Goal: Task Accomplishment & Management: Use online tool/utility

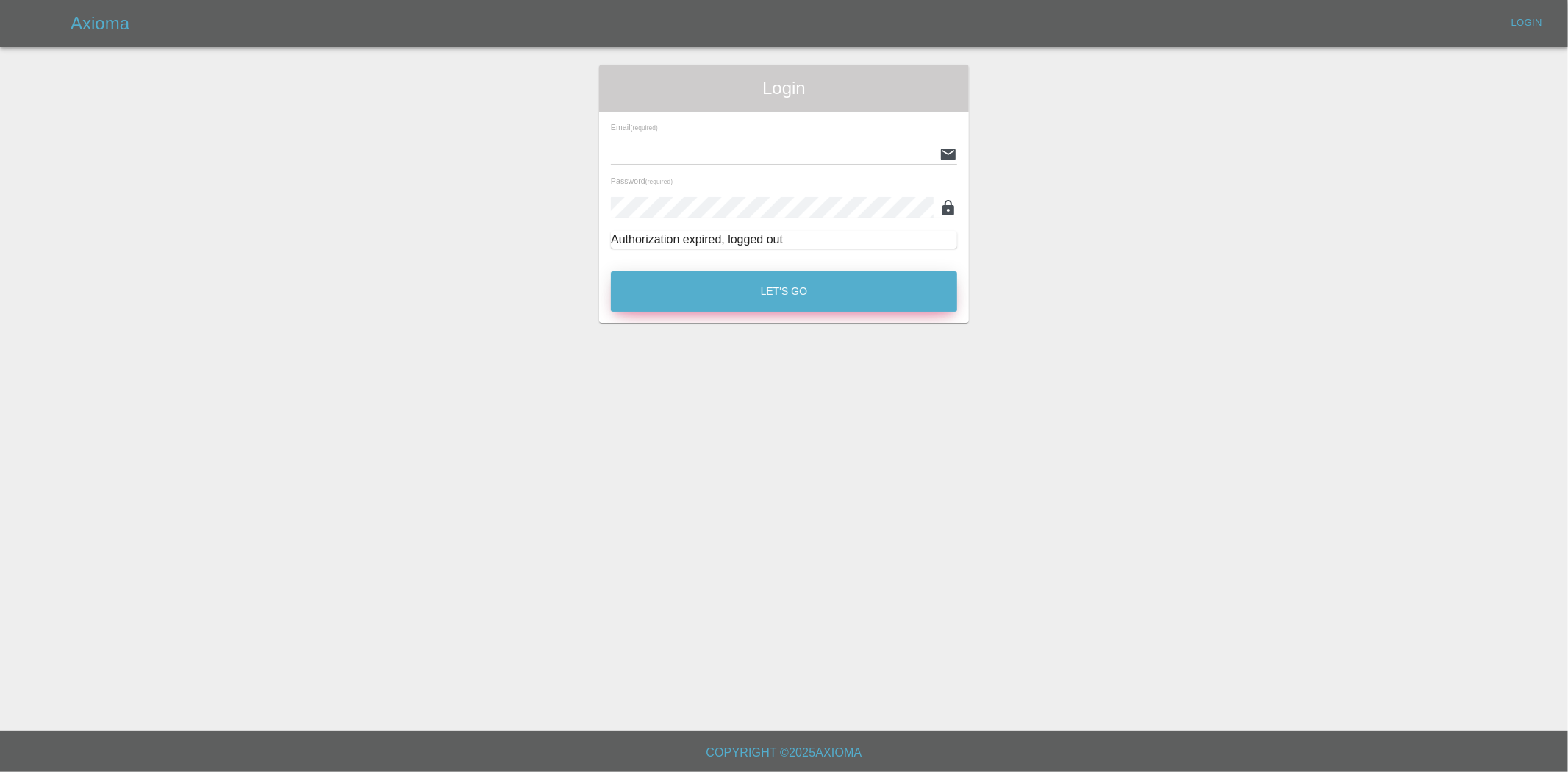
type input "[PERSON_NAME][EMAIL_ADDRESS][PERSON_NAME][DOMAIN_NAME]"
click at [745, 283] on button "Let's Go" at bounding box center [784, 291] width 346 height 40
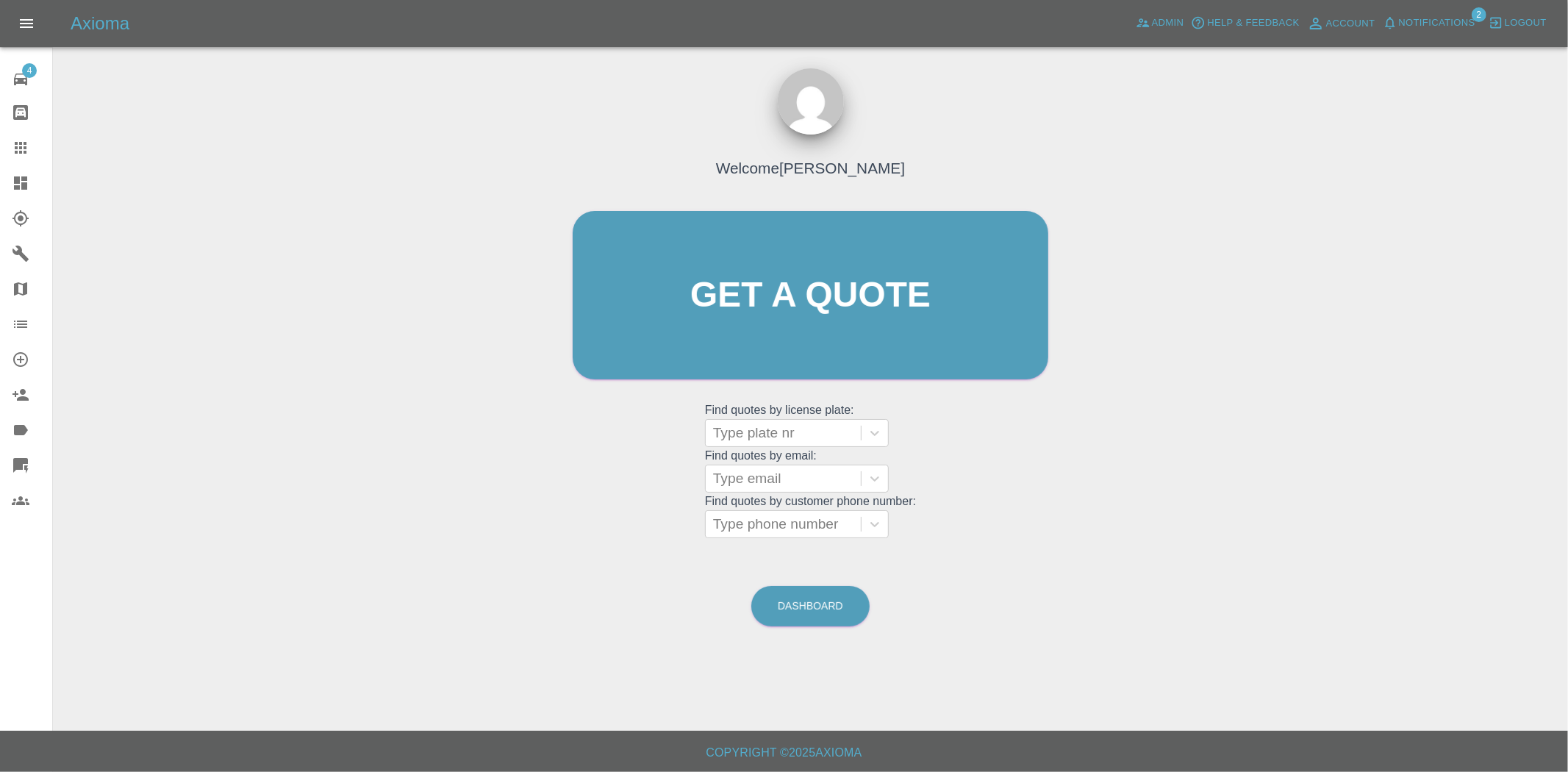
click at [20, 463] on icon at bounding box center [20, 465] width 15 height 15
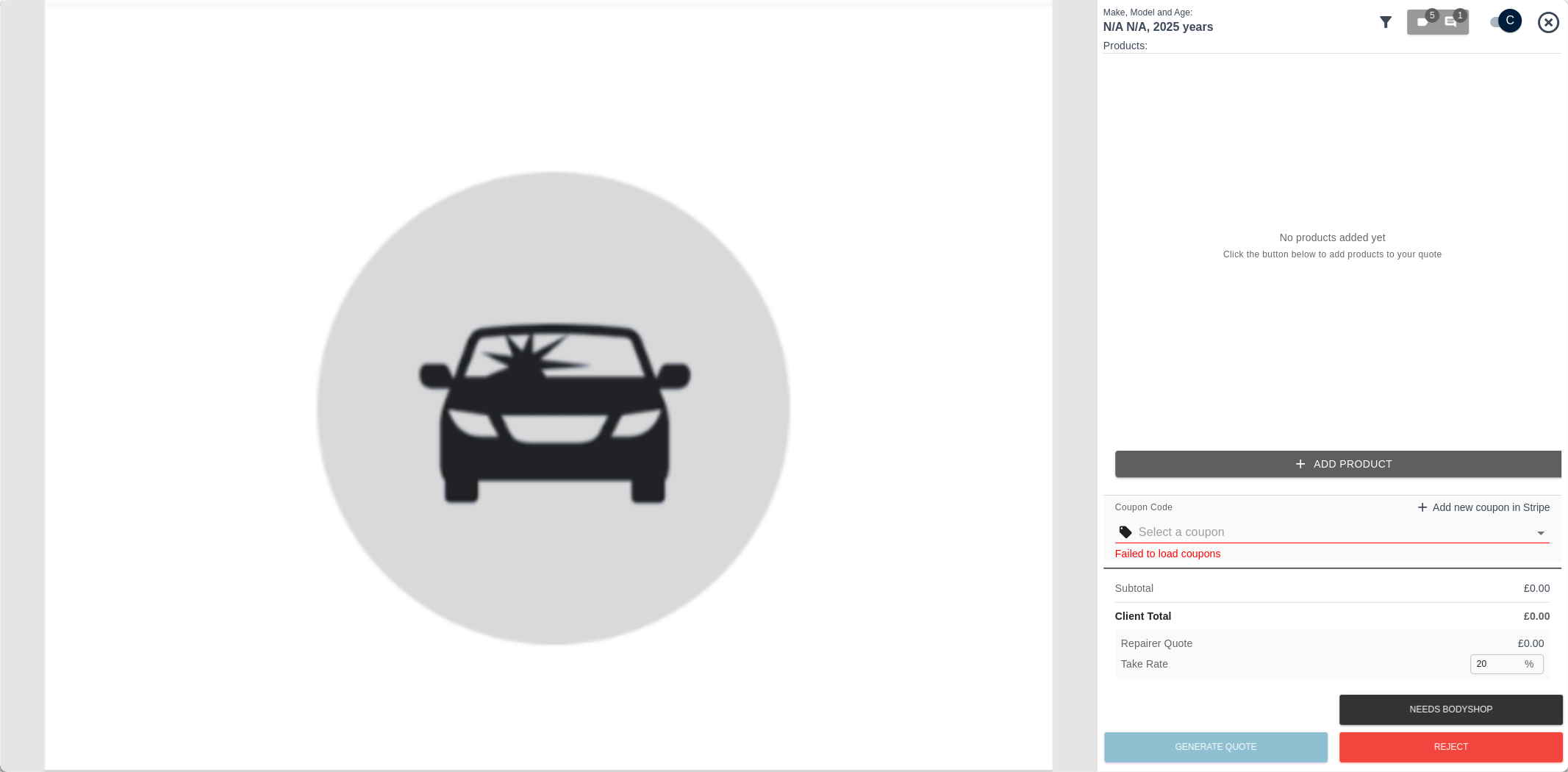
click at [1510, 19] on input "checkbox" at bounding box center [1511, 20] width 70 height 23
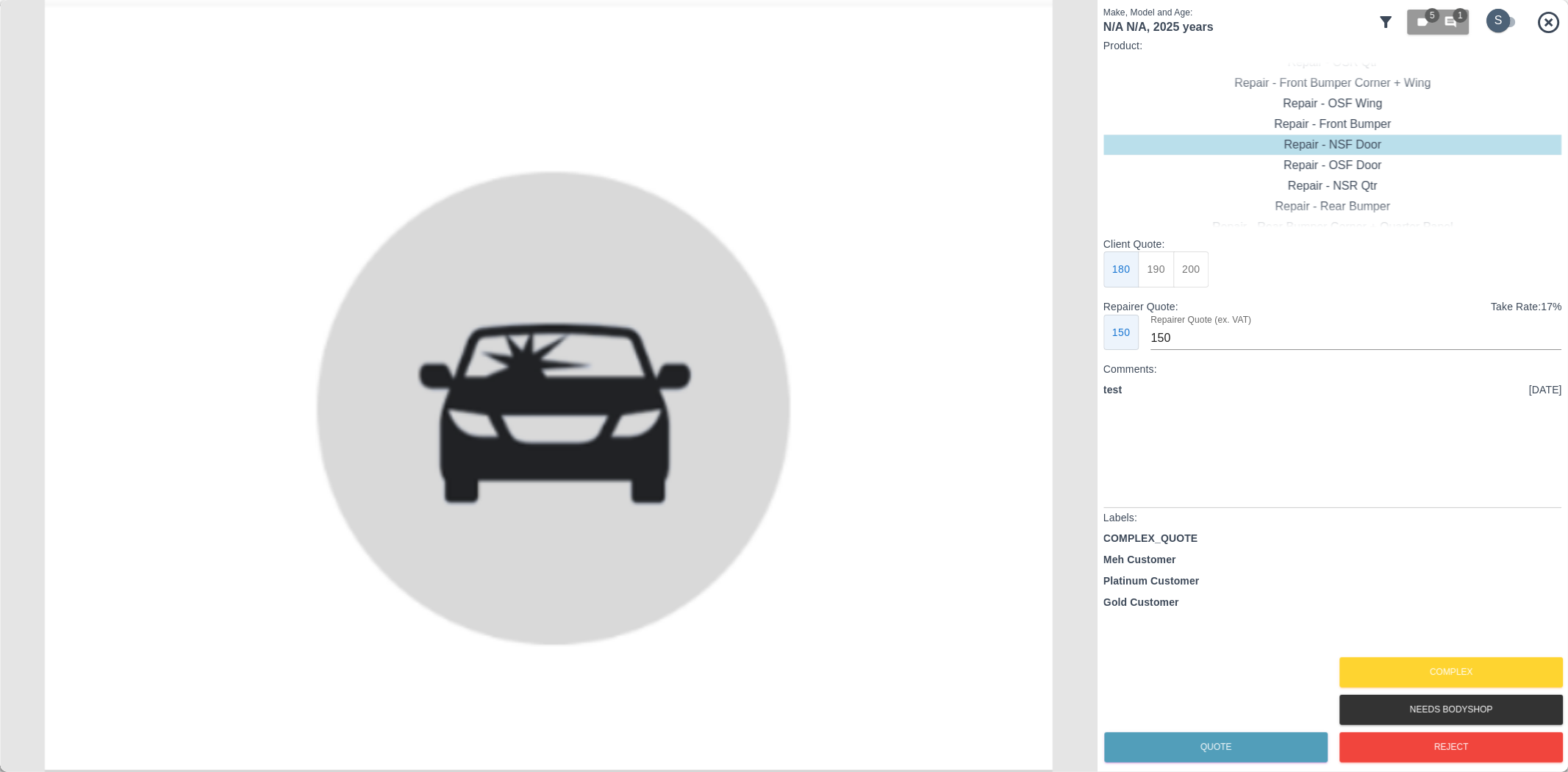
click at [1510, 19] on input "checkbox" at bounding box center [1499, 20] width 70 height 23
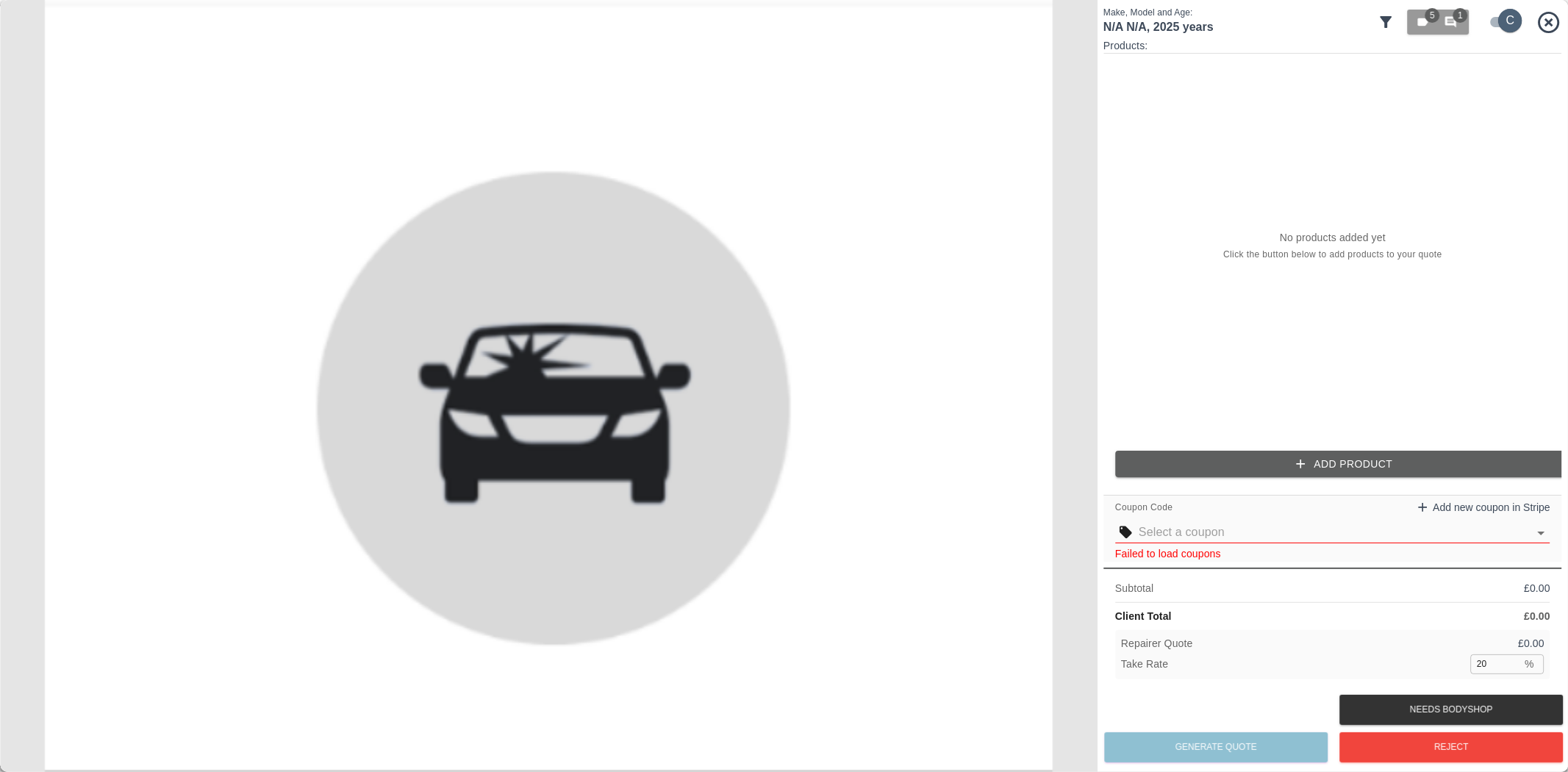
click at [1510, 19] on input "checkbox" at bounding box center [1511, 20] width 70 height 23
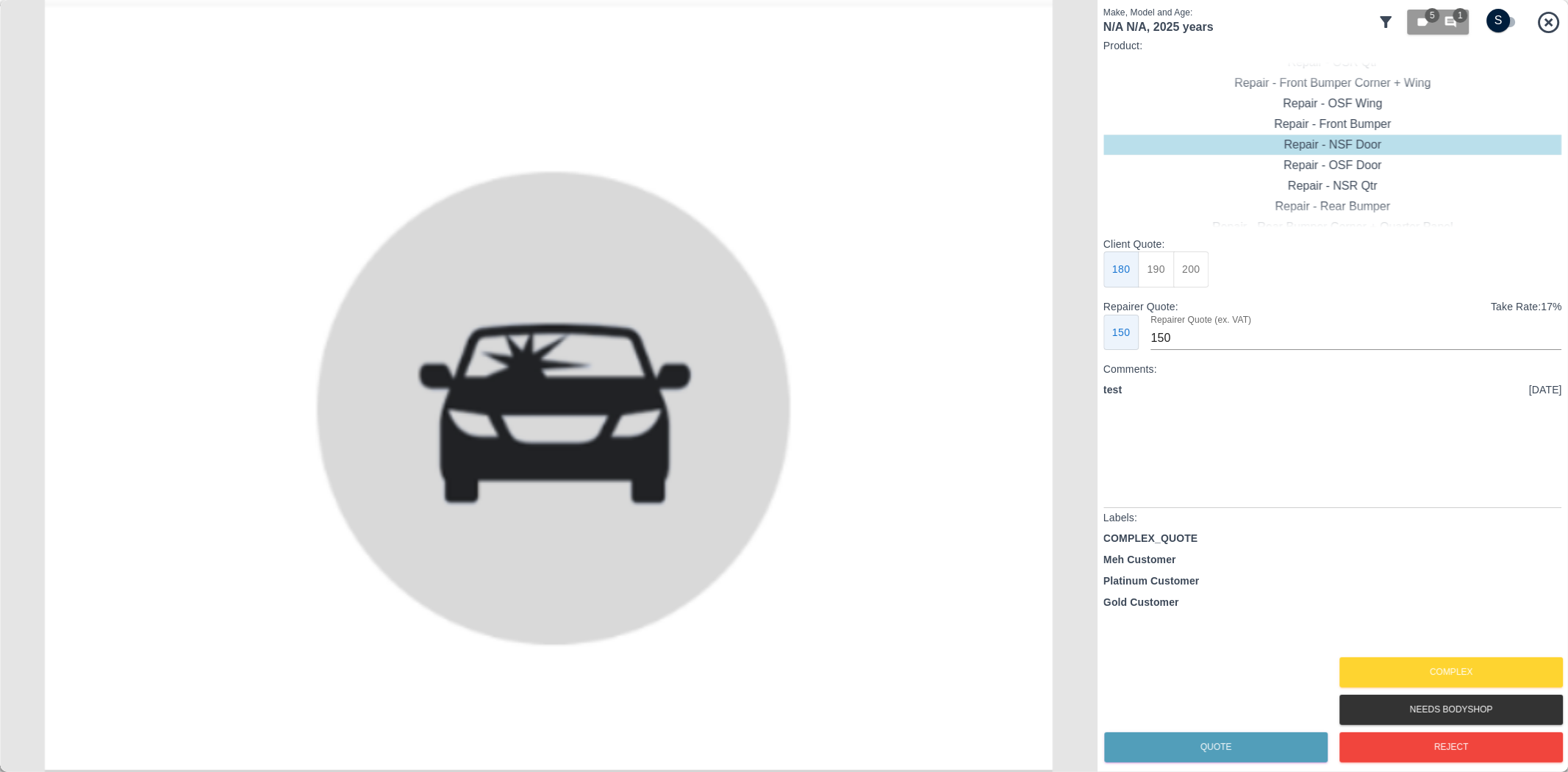
click at [1510, 19] on input "checkbox" at bounding box center [1499, 20] width 70 height 23
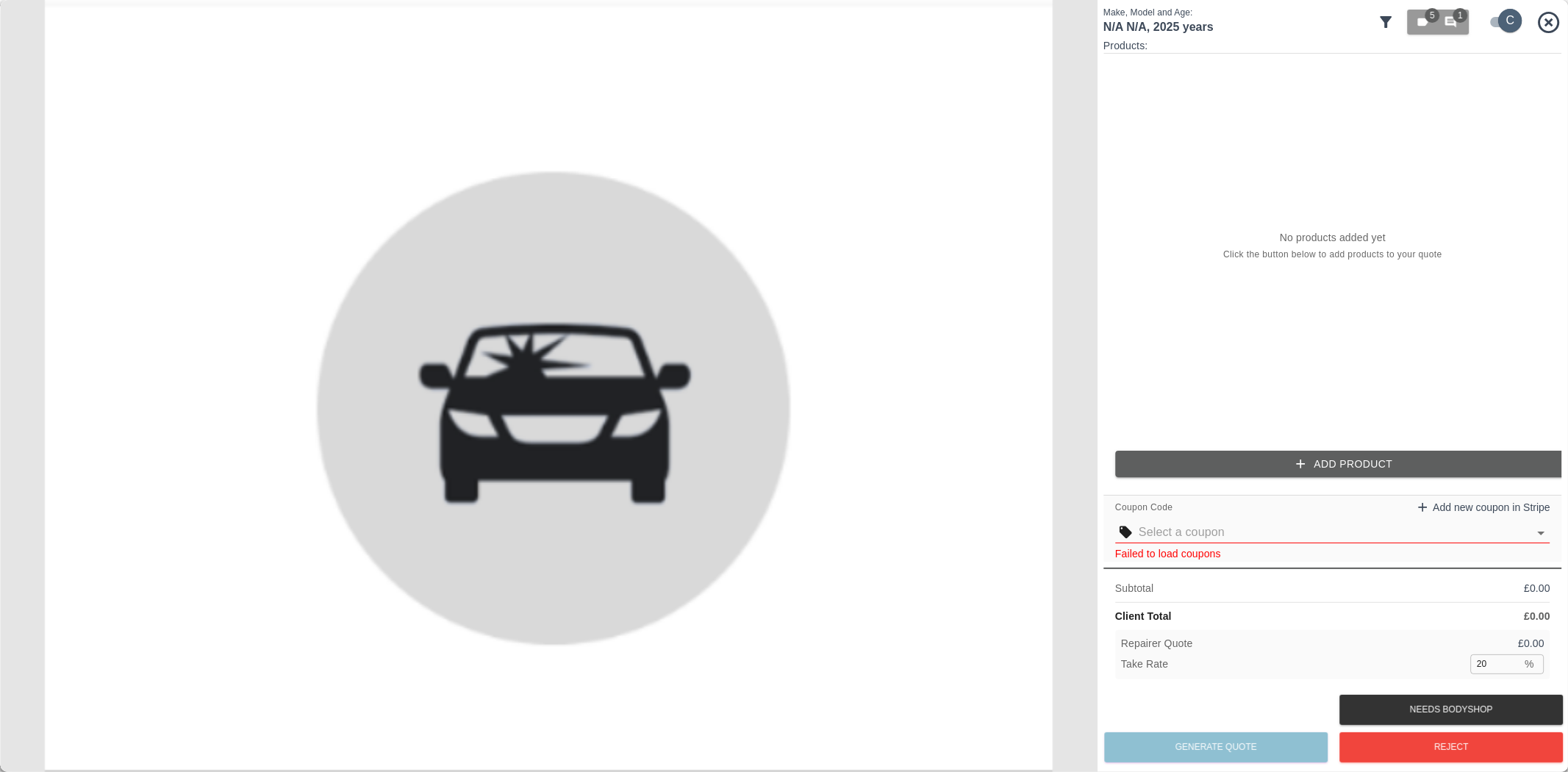
click at [1510, 19] on input "checkbox" at bounding box center [1511, 20] width 70 height 23
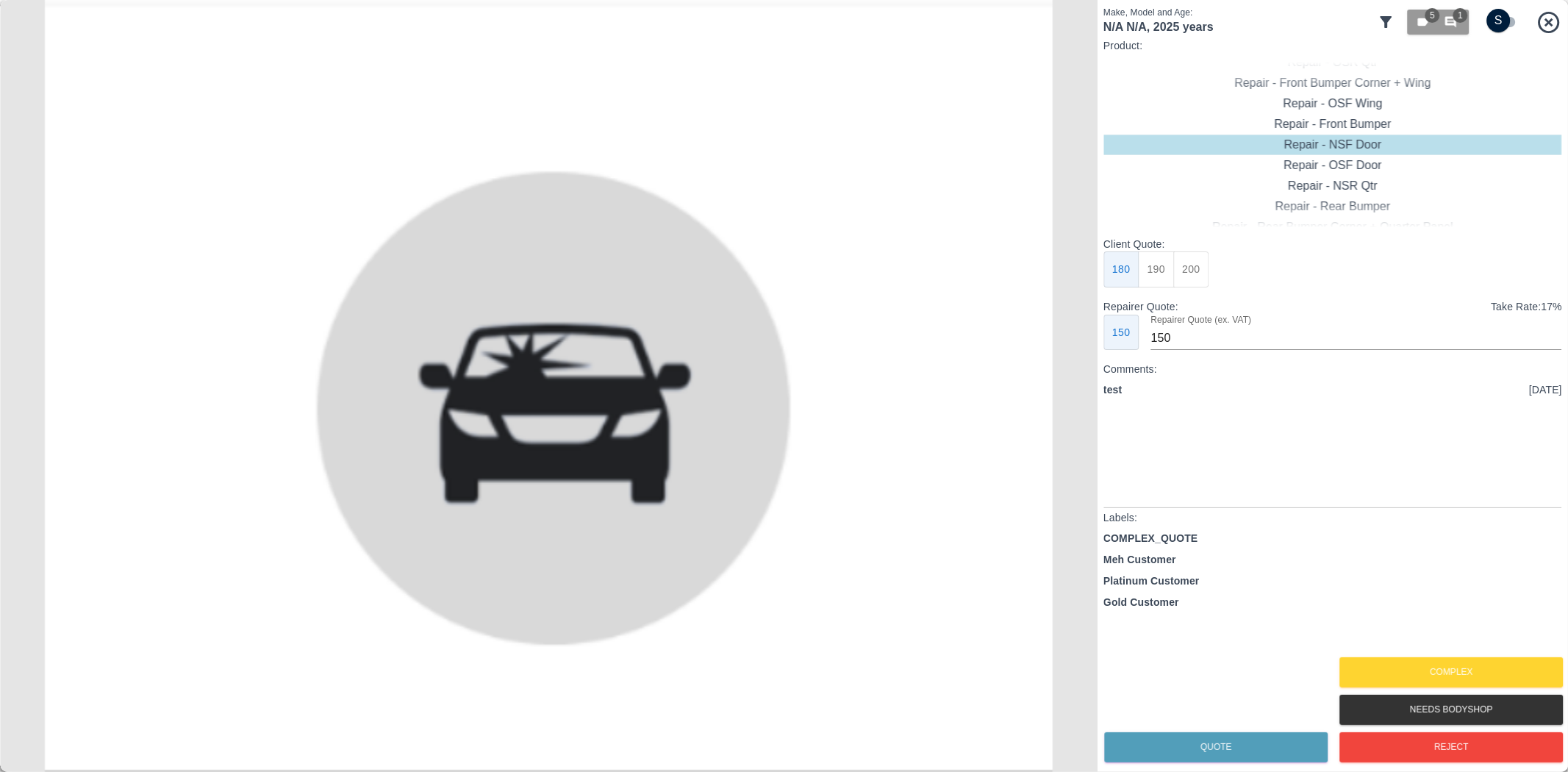
click at [1510, 19] on input "checkbox" at bounding box center [1499, 20] width 70 height 23
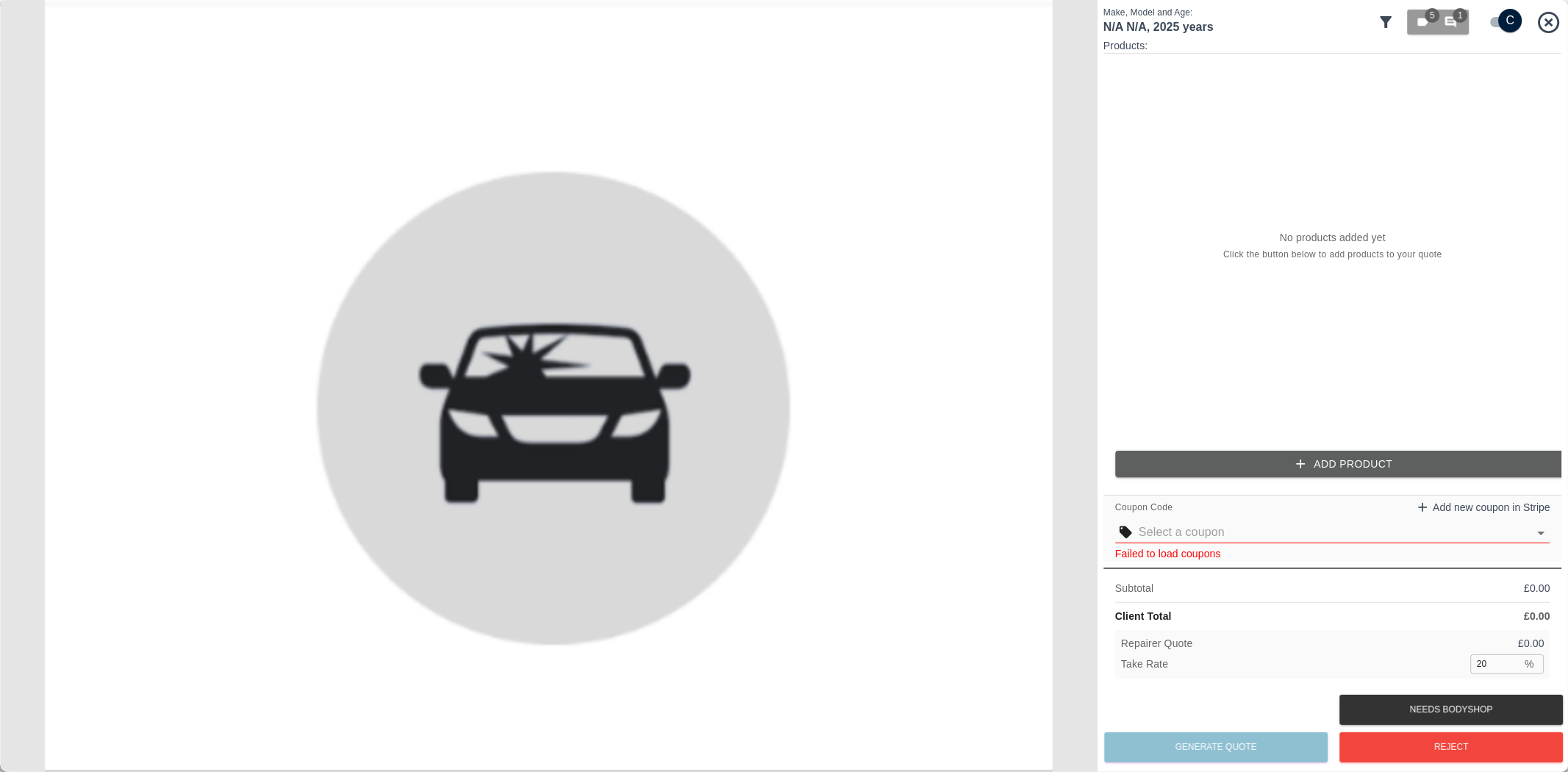
click at [1513, 19] on input "checkbox" at bounding box center [1511, 20] width 70 height 23
checkbox input "false"
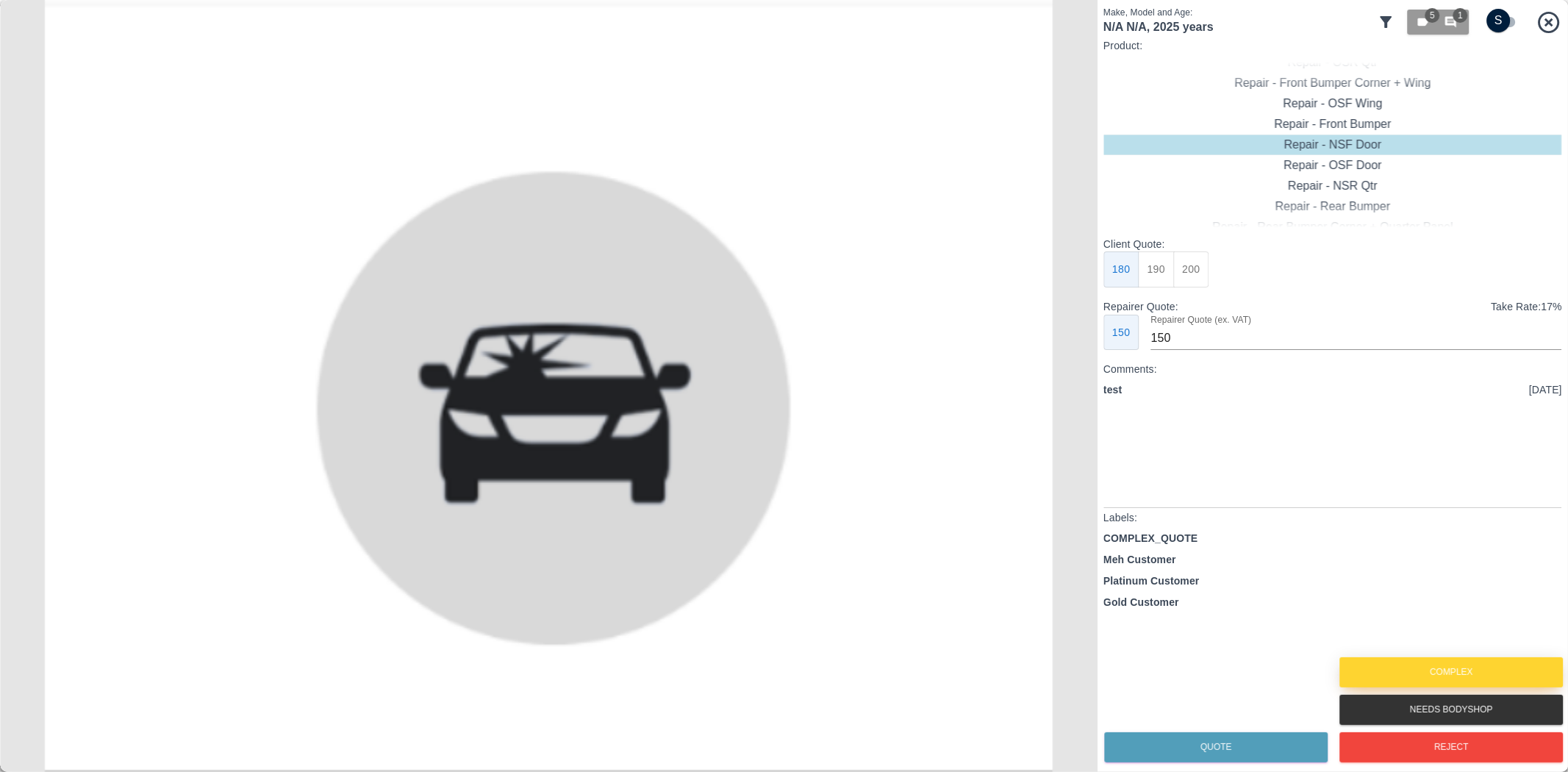
click at [1450, 660] on button "Complex" at bounding box center [1451, 672] width 224 height 30
drag, startPoint x: 1495, startPoint y: 21, endPoint x: 1495, endPoint y: 12, distance: 9.0
click at [1495, 20] on input "checkbox" at bounding box center [1499, 20] width 70 height 23
checkbox input "true"
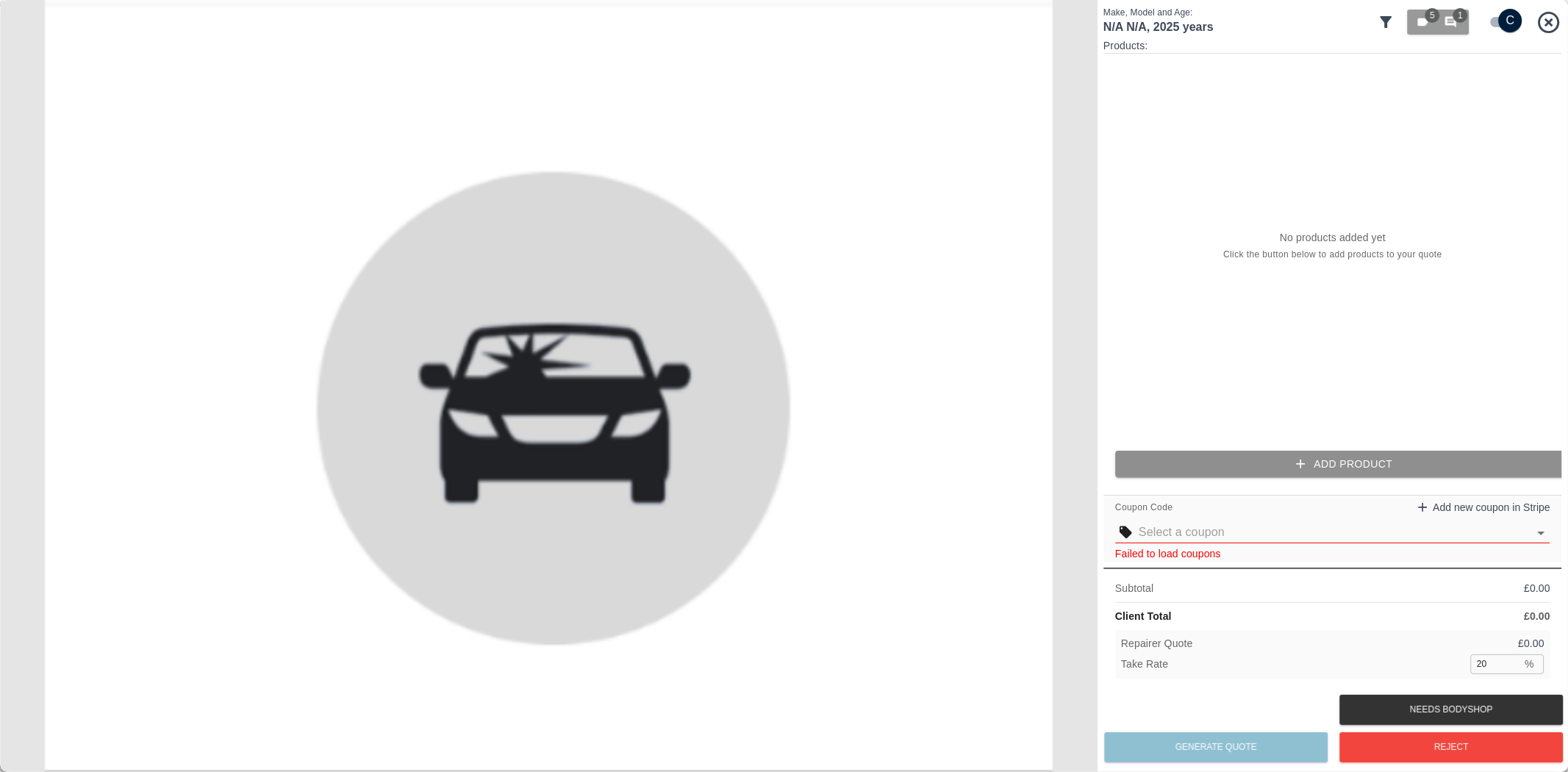
click at [1274, 453] on button "Add Product" at bounding box center [1344, 464] width 459 height 27
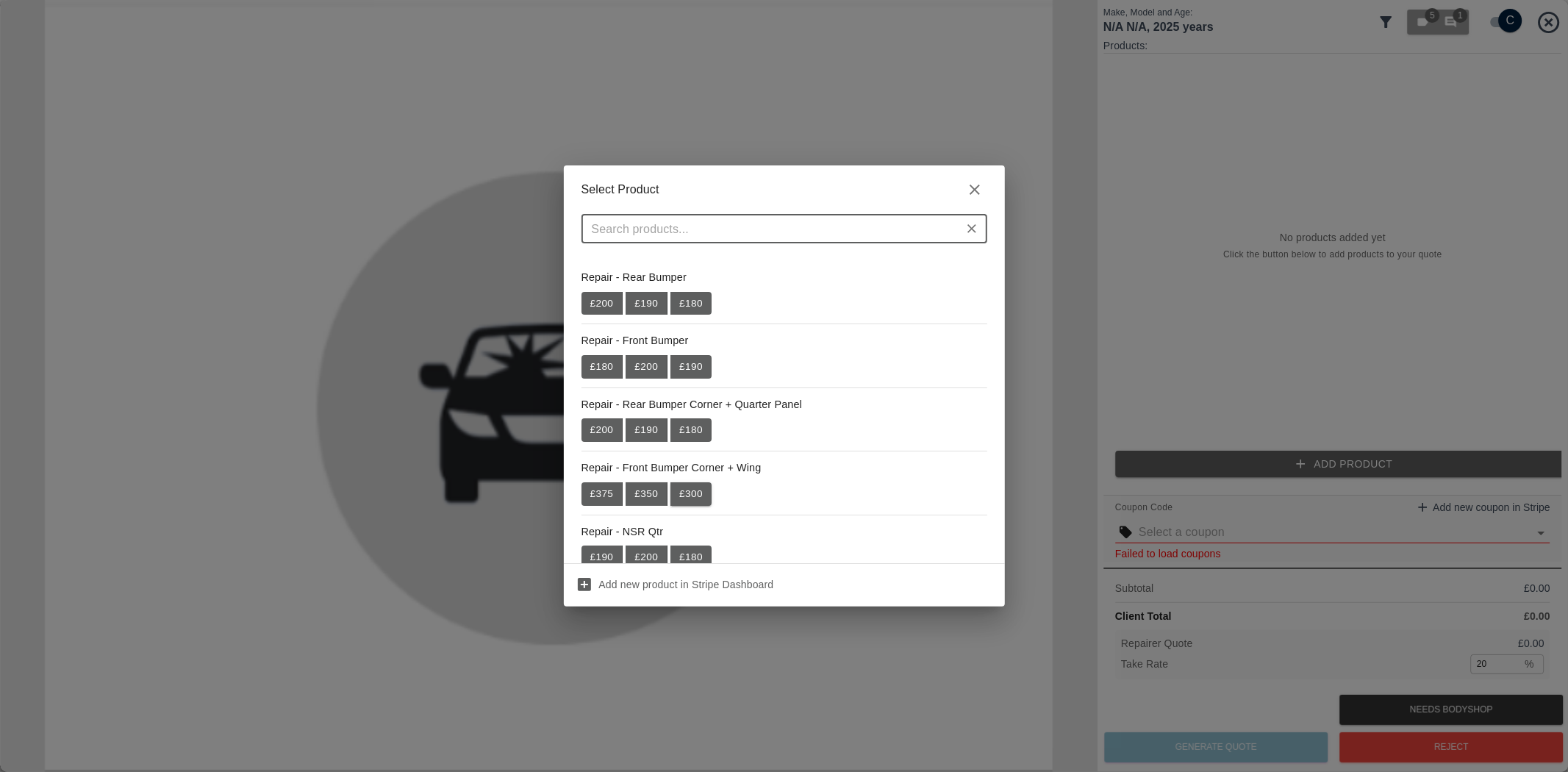
click at [671, 487] on div "£ 375 £ 350 £ 300" at bounding box center [647, 494] width 130 height 23
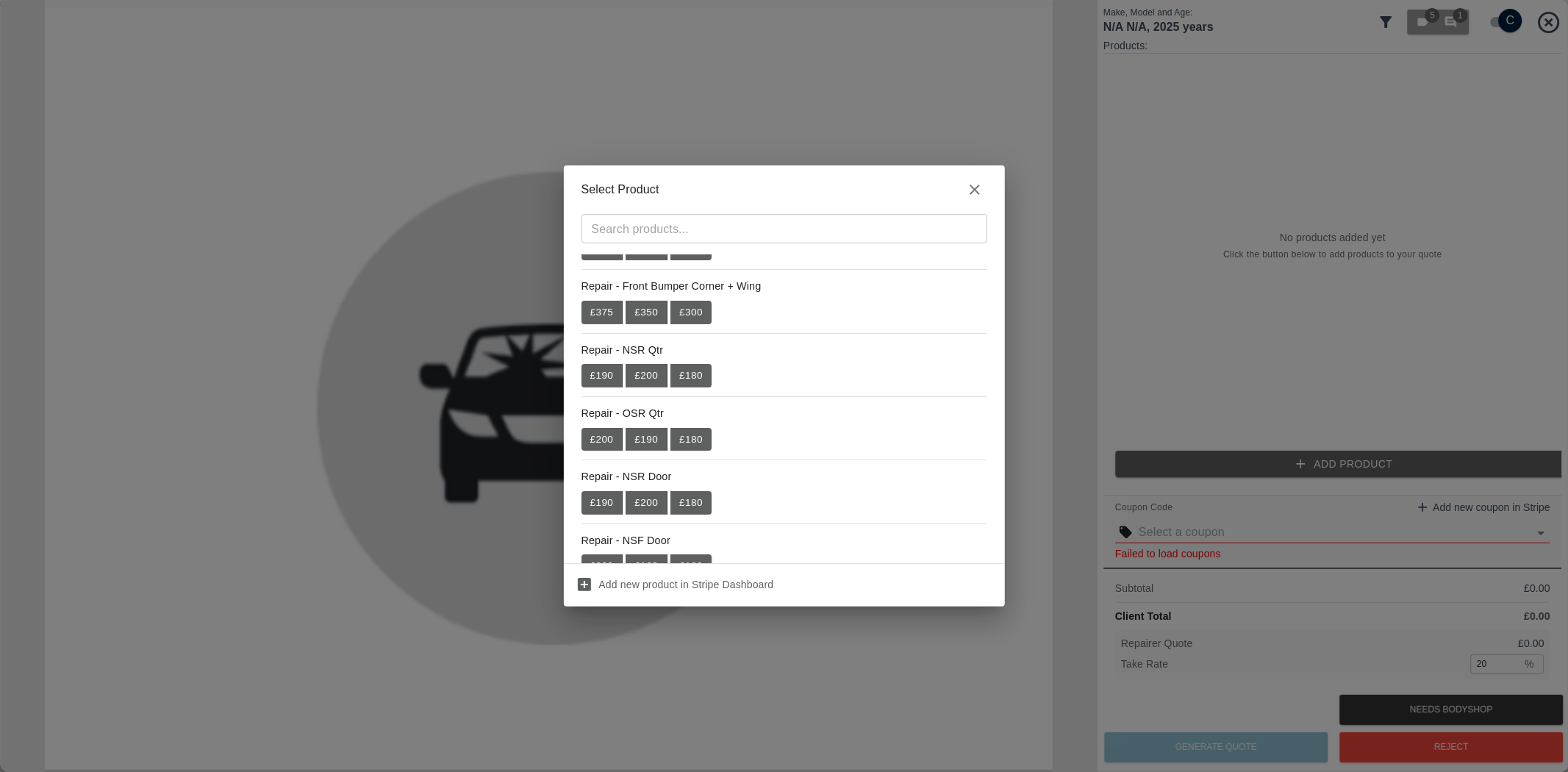
scroll to position [243, 0]
click at [651, 506] on button "£ 190" at bounding box center [647, 504] width 42 height 23
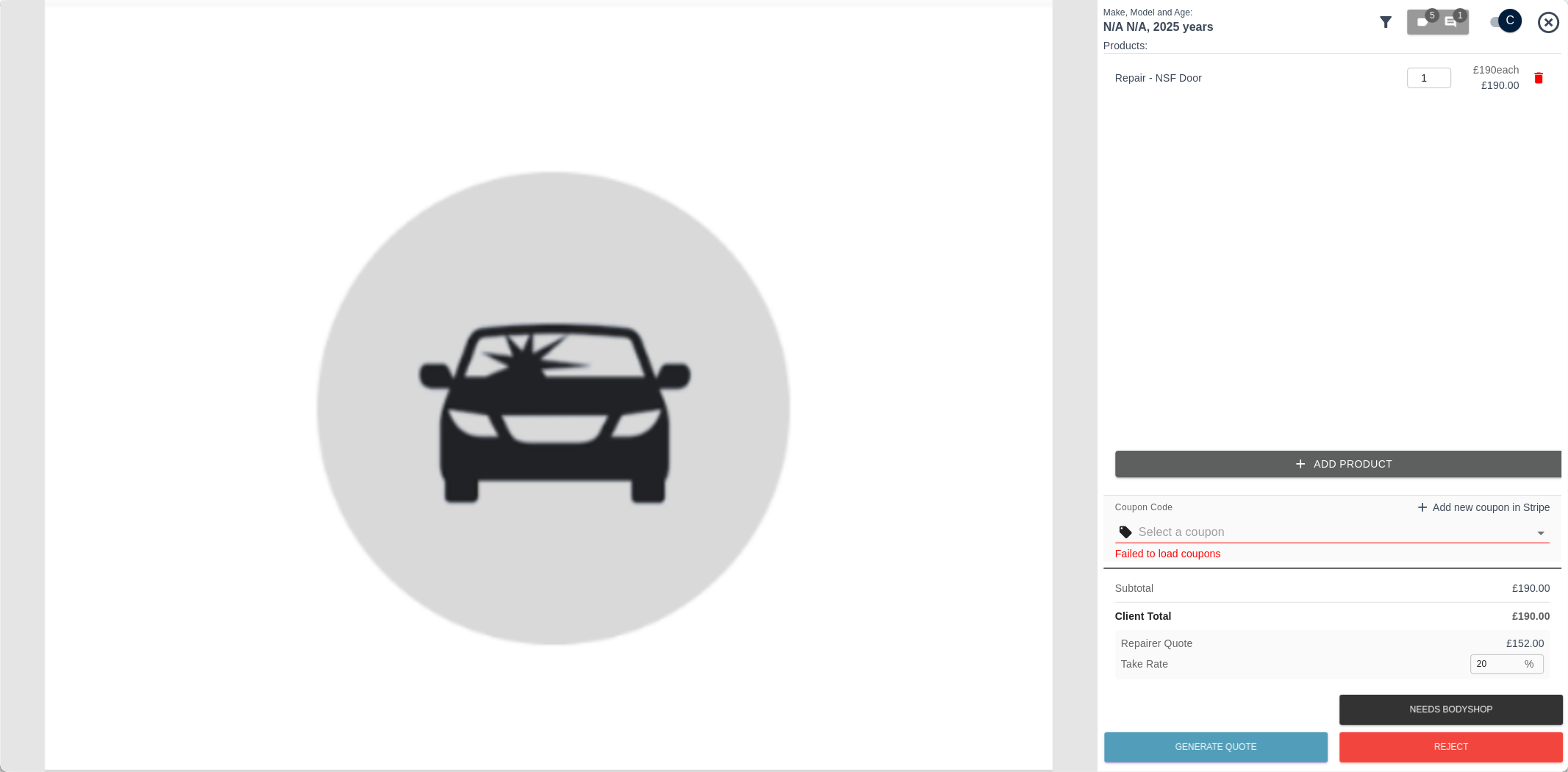
click at [1302, 464] on icon "button" at bounding box center [1301, 463] width 9 height 9
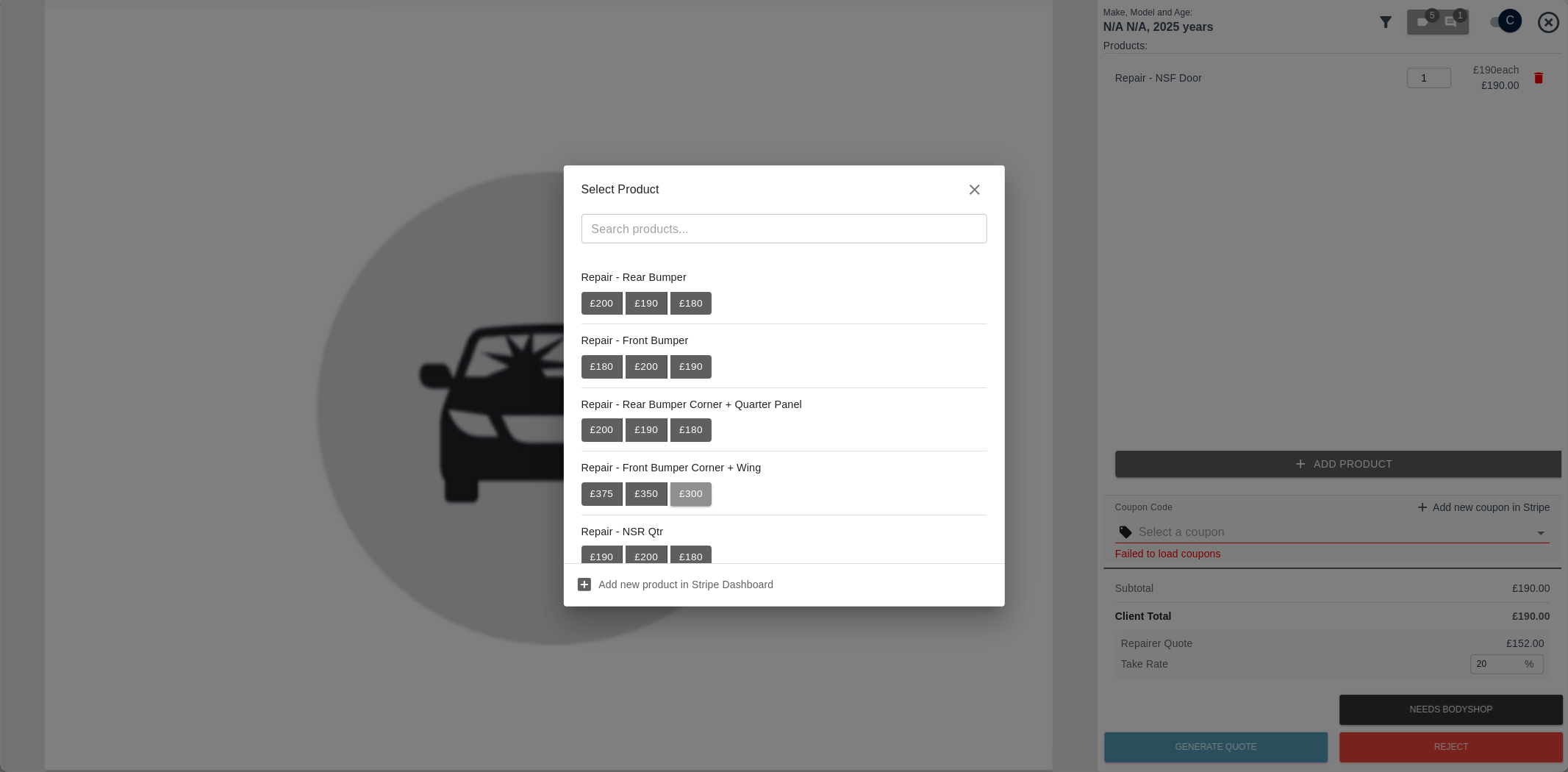
click at [696, 499] on button "£ 300" at bounding box center [691, 494] width 41 height 23
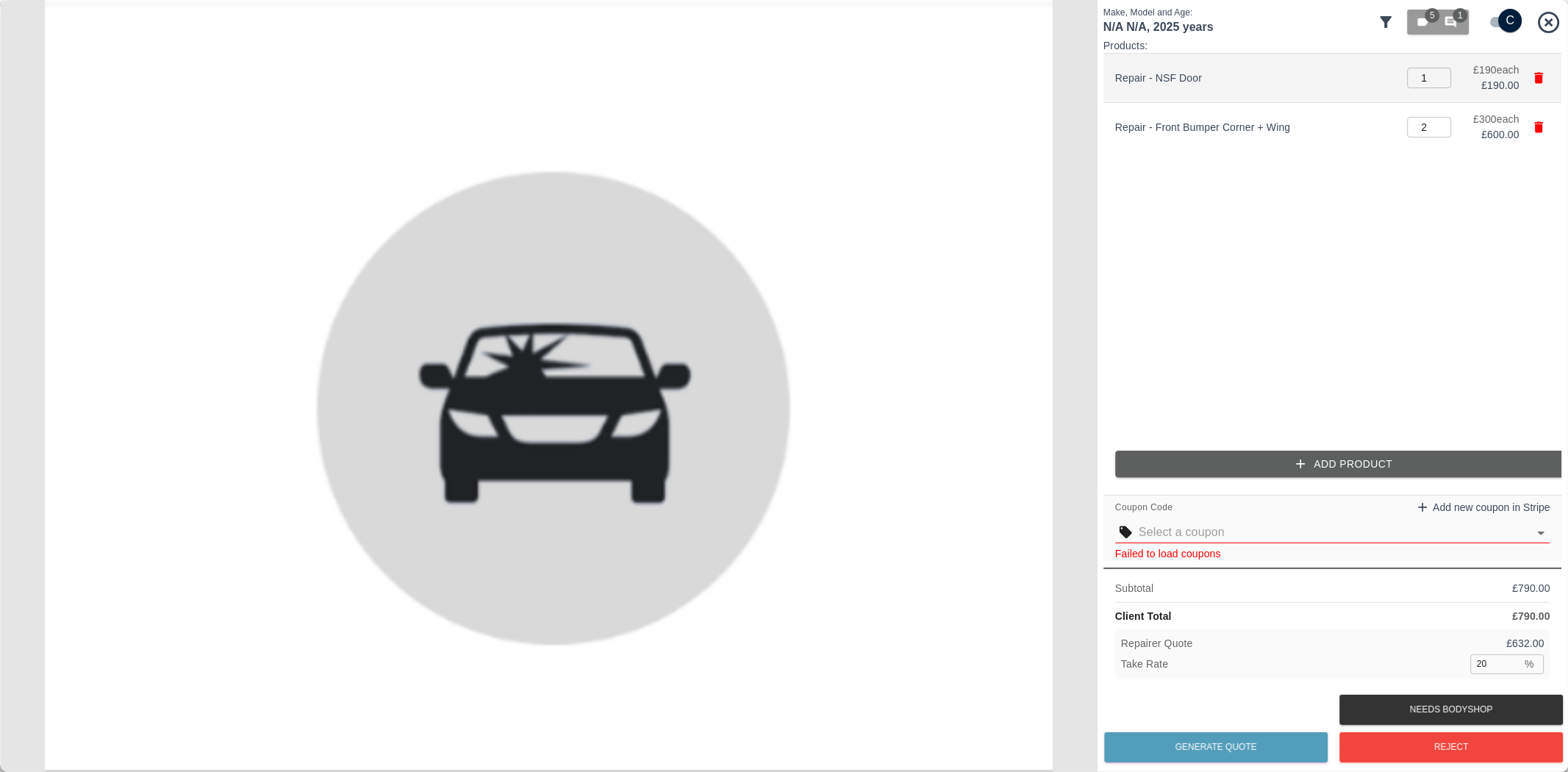
click at [1533, 78] on icon "button" at bounding box center [1539, 77] width 15 height 15
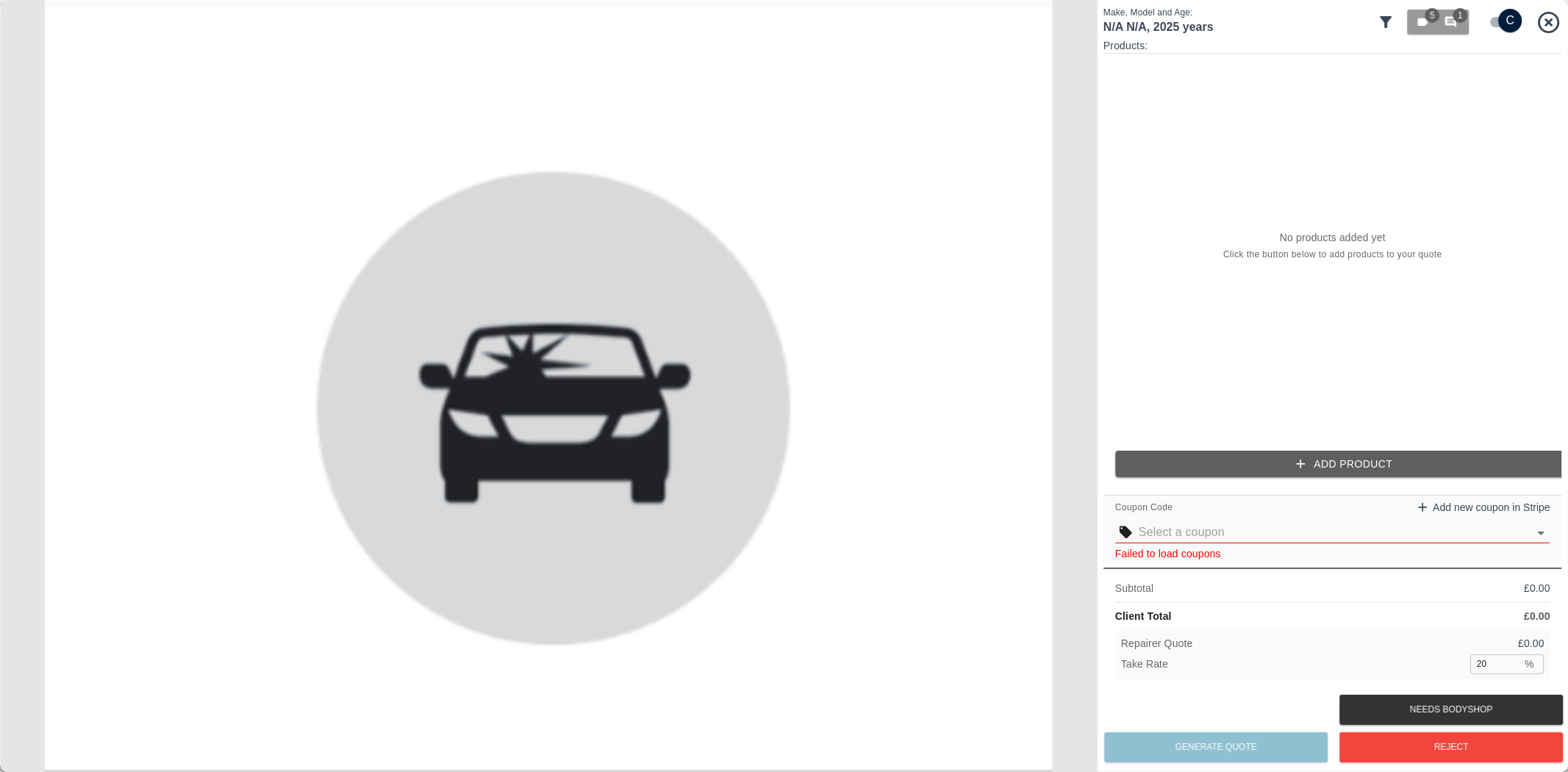
click at [1223, 458] on button "Add Product" at bounding box center [1344, 464] width 459 height 27
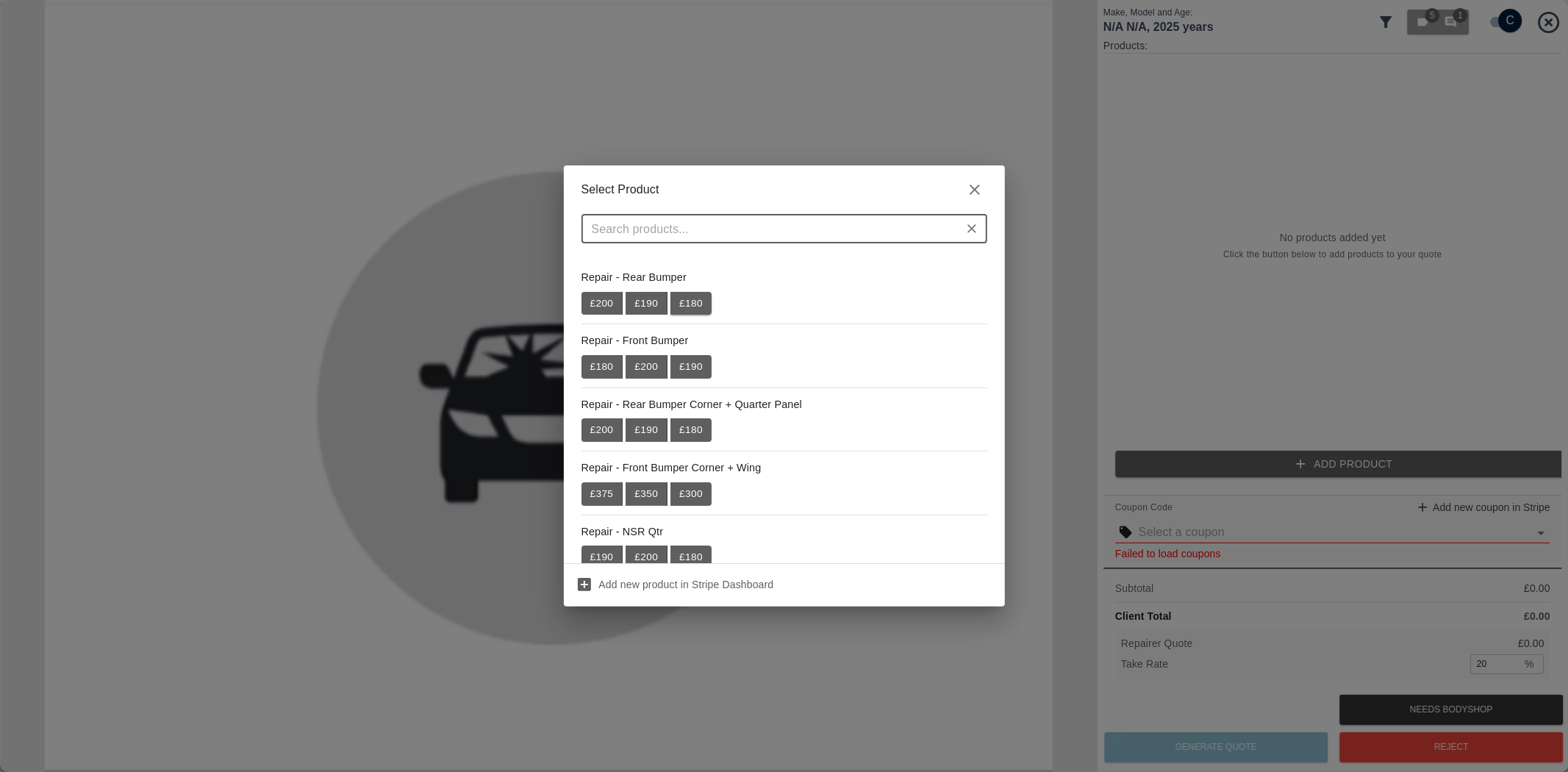
click at [684, 304] on button "£ 180" at bounding box center [691, 304] width 41 height 23
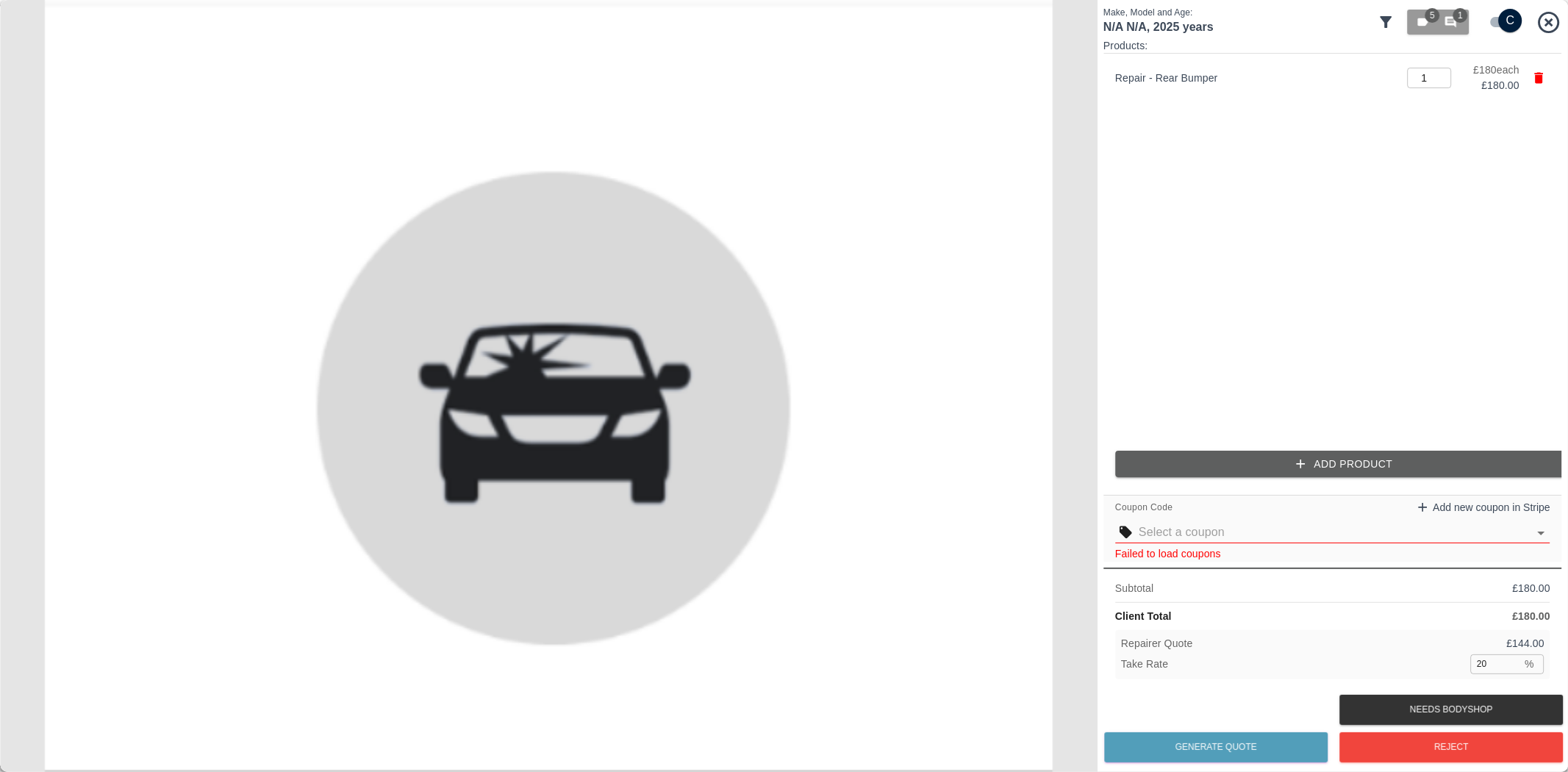
click at [1300, 465] on icon "button" at bounding box center [1301, 464] width 15 height 15
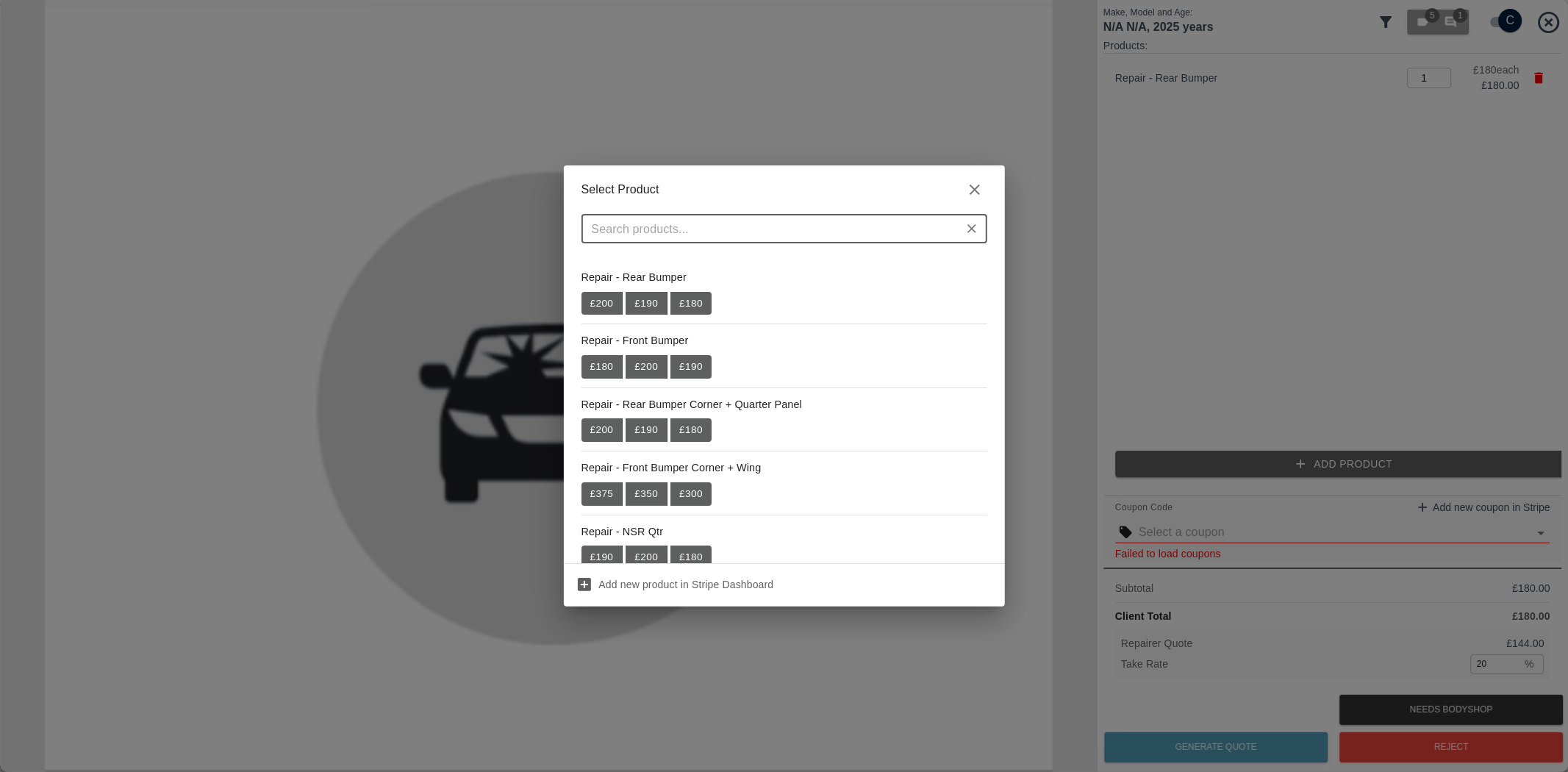
click at [981, 199] on button "button" at bounding box center [975, 190] width 25 height 25
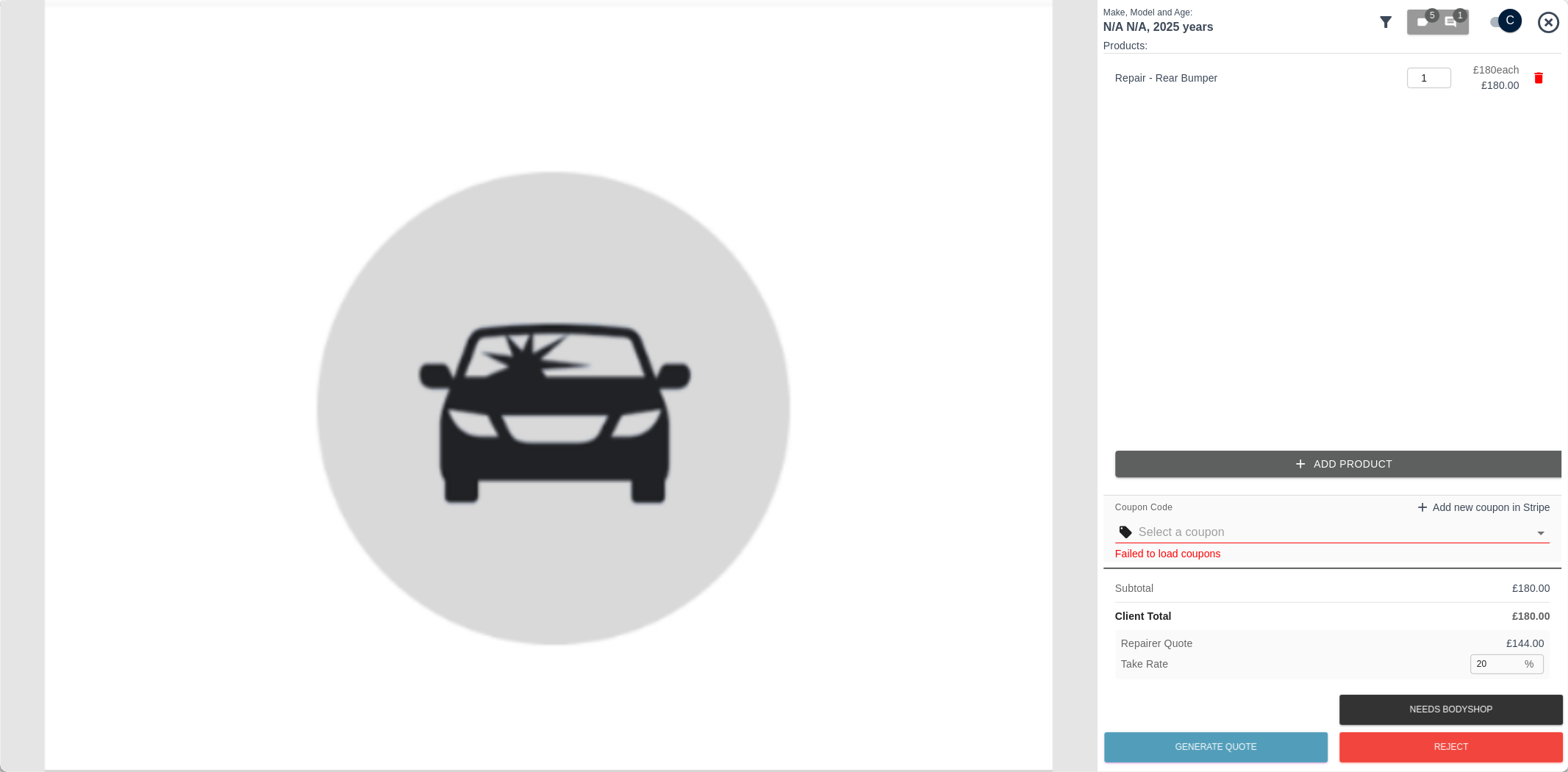
click at [1555, 24] on div at bounding box center [1560, 386] width 15 height 772
click at [1383, 19] on icon at bounding box center [1386, 22] width 12 height 12
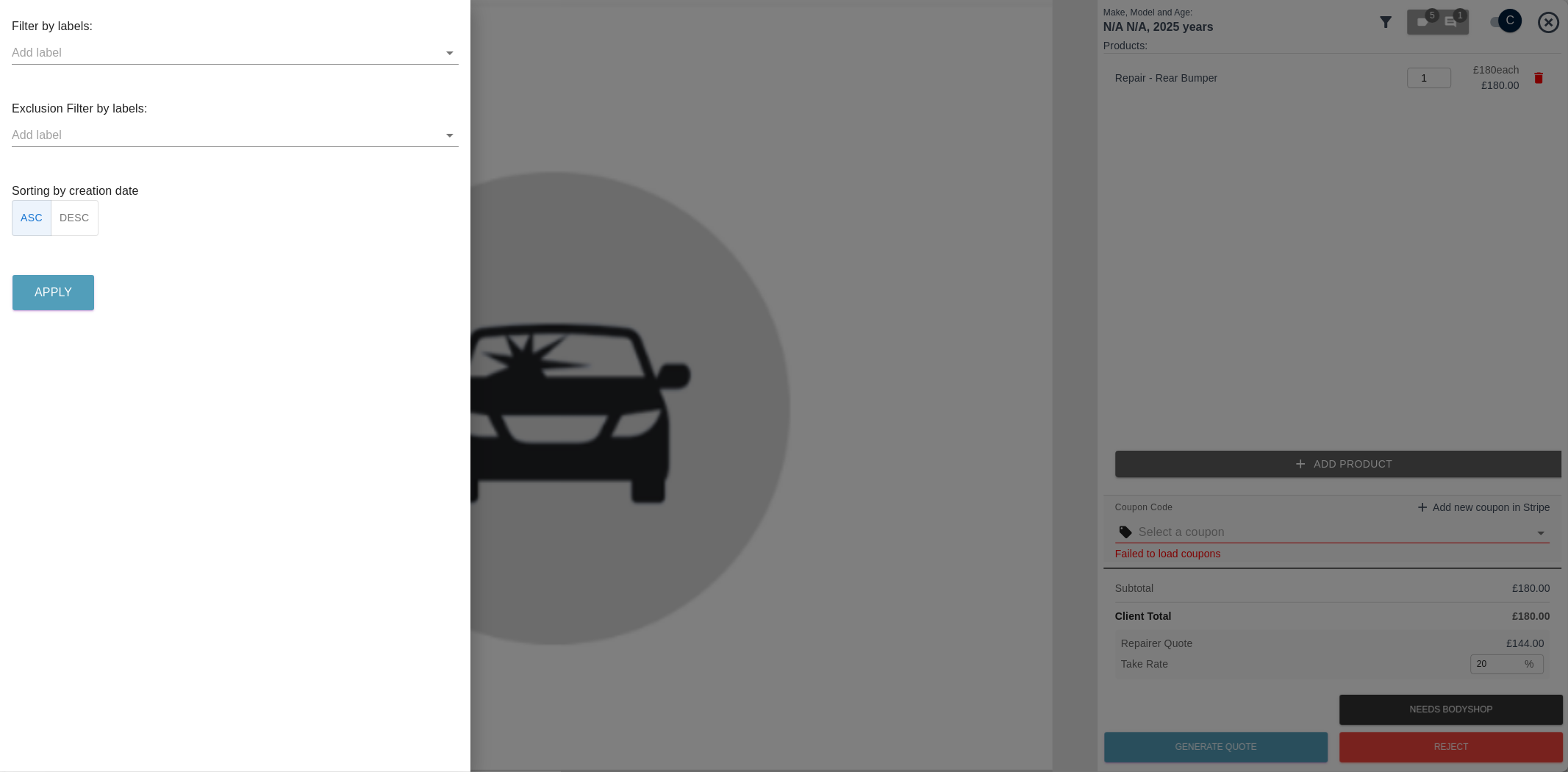
click at [444, 136] on icon "Open" at bounding box center [450, 135] width 18 height 18
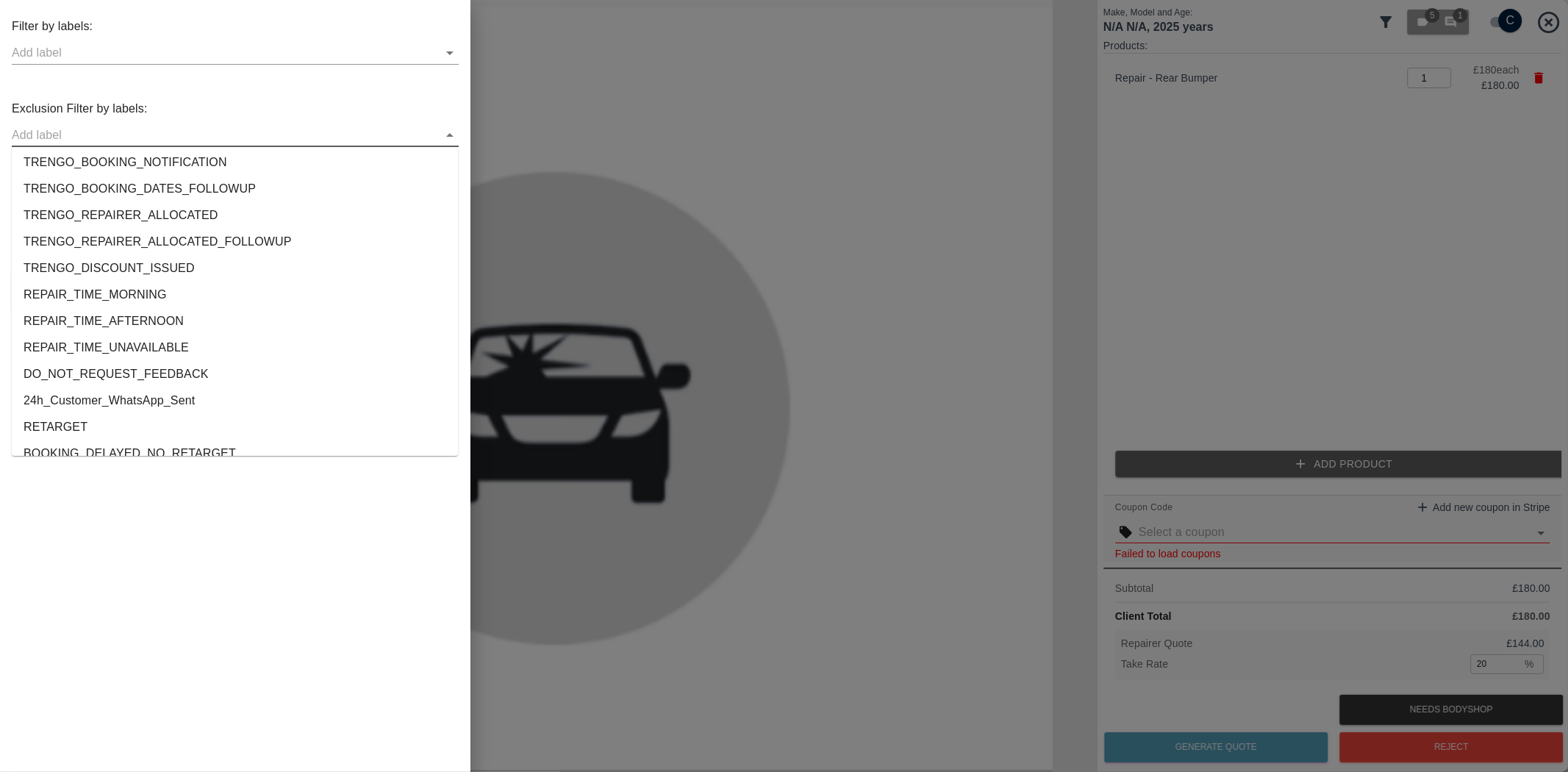
scroll to position [0, 0]
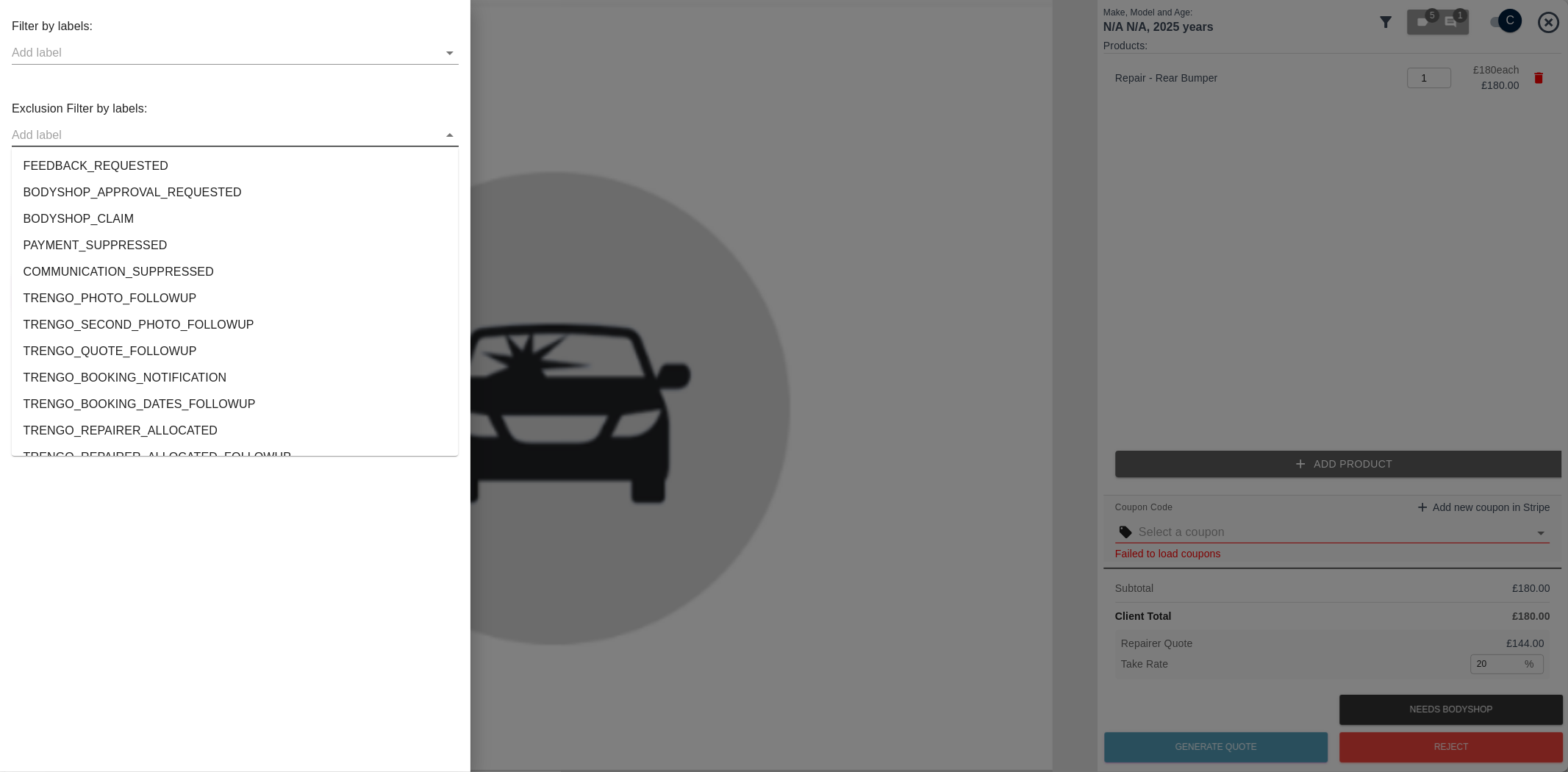
click at [687, 269] on div at bounding box center [784, 386] width 1568 height 772
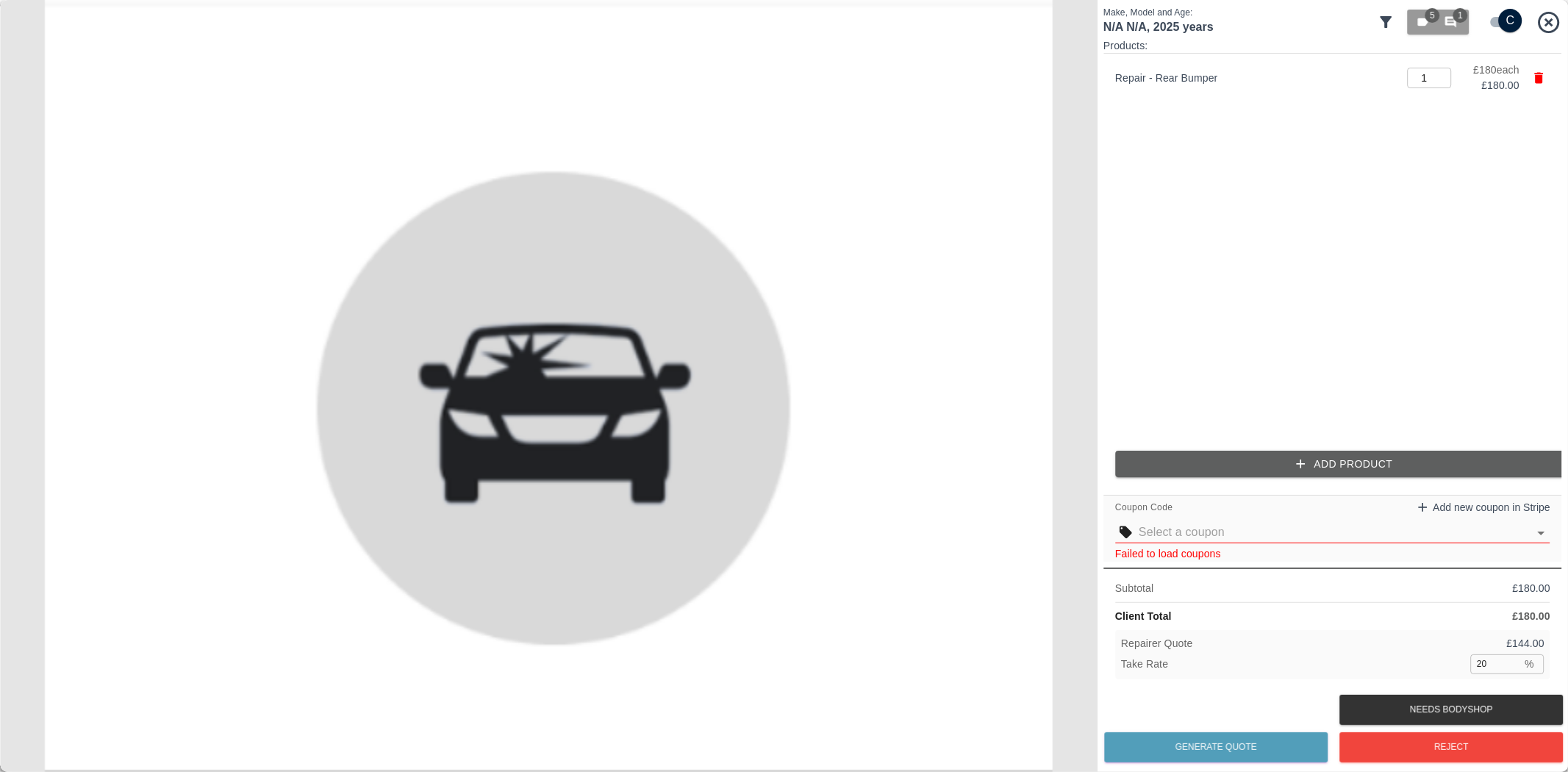
click at [1490, 660] on input "20" at bounding box center [1497, 664] width 51 height 19
